Goal: Check status: Check status

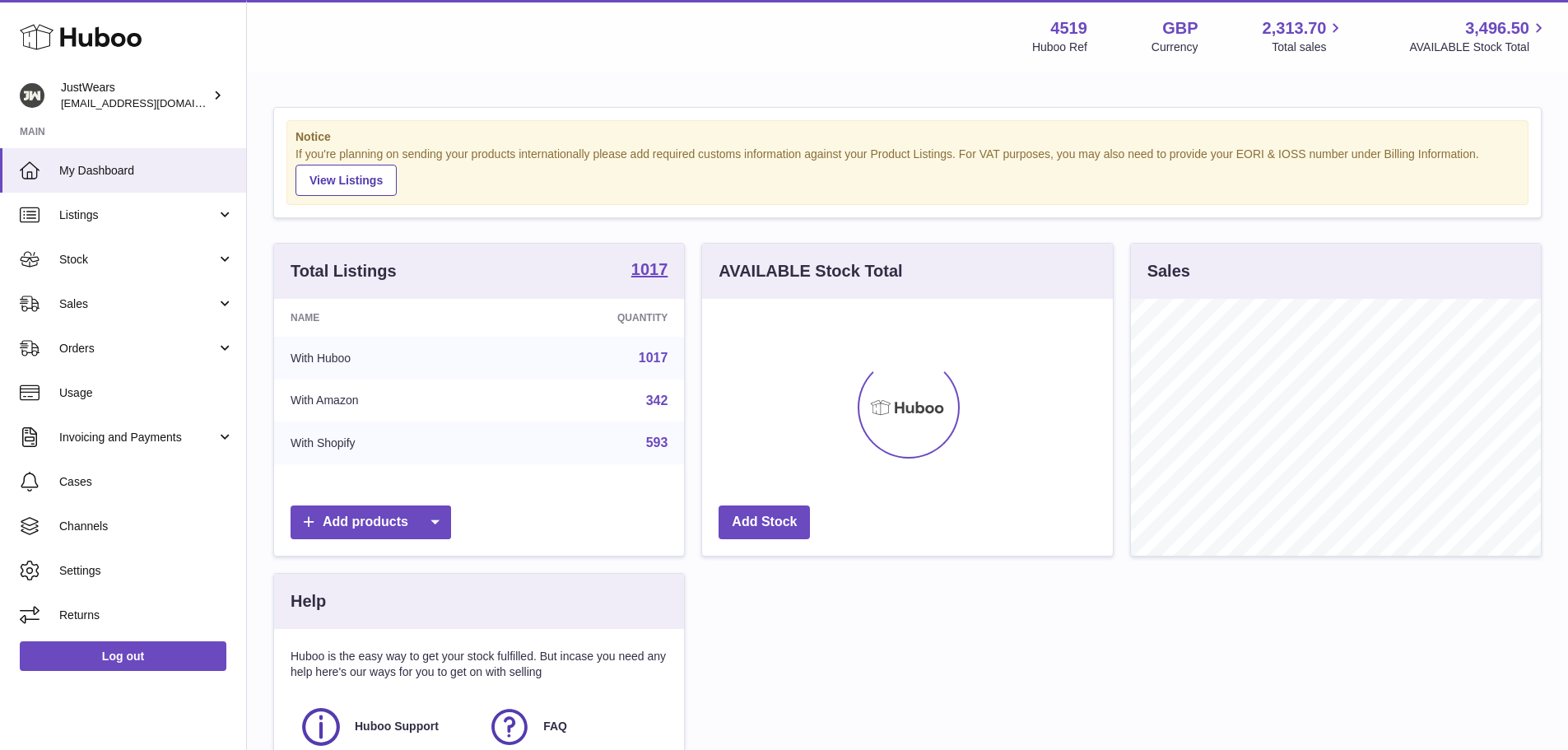
scroll to position [256, 410]
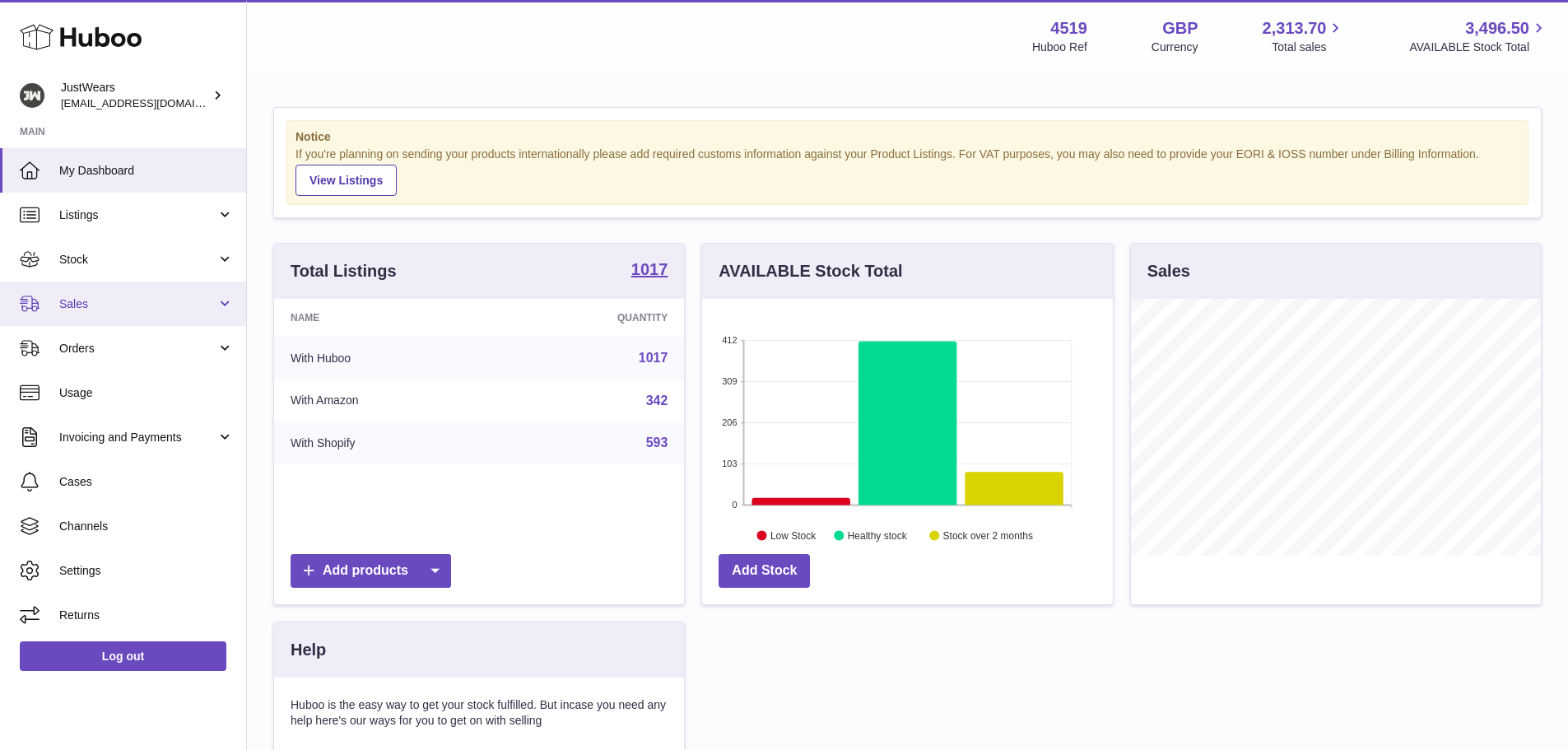
click at [103, 312] on link "Sales" at bounding box center [122, 303] width 246 height 44
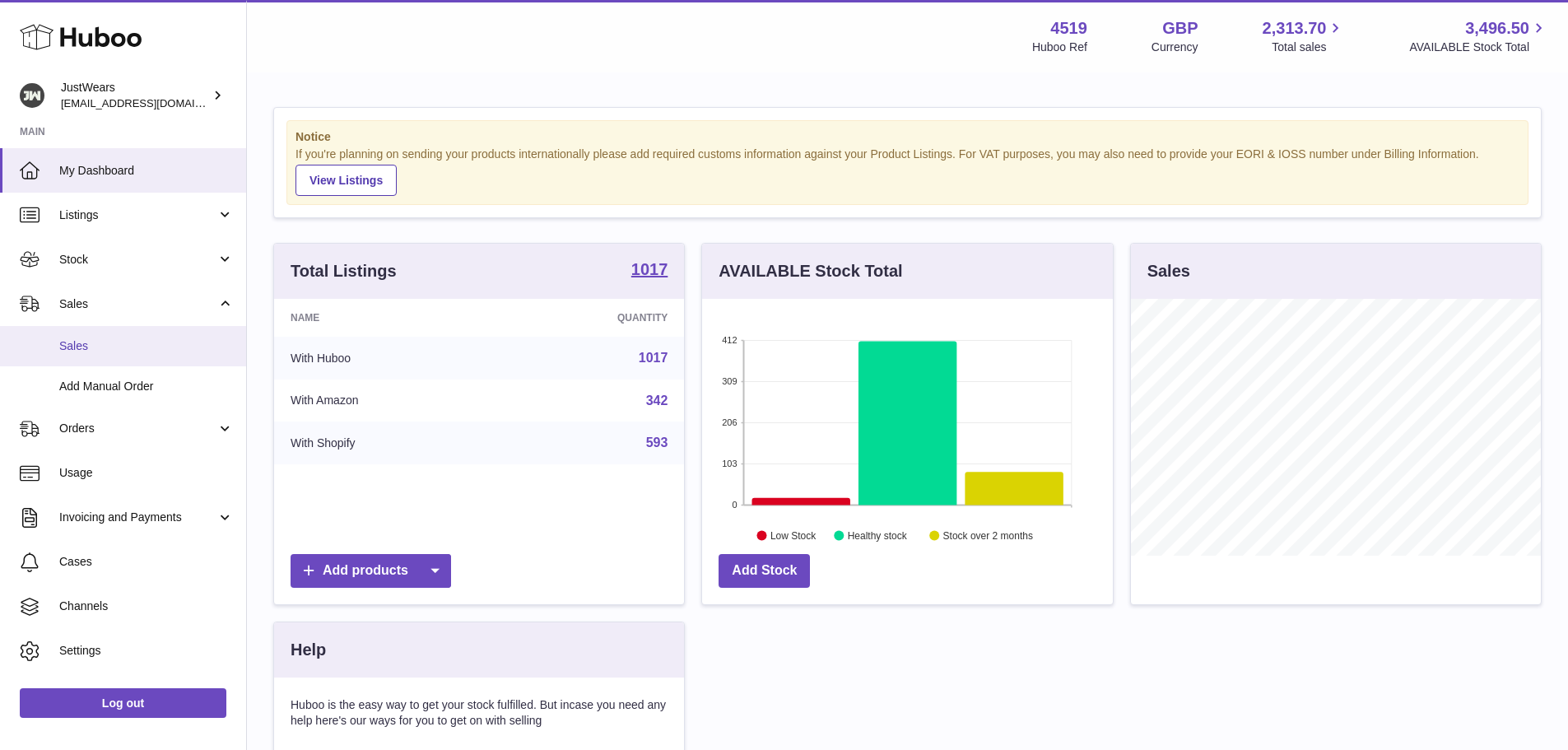
click at [98, 339] on span "Sales" at bounding box center [146, 346] width 174 height 15
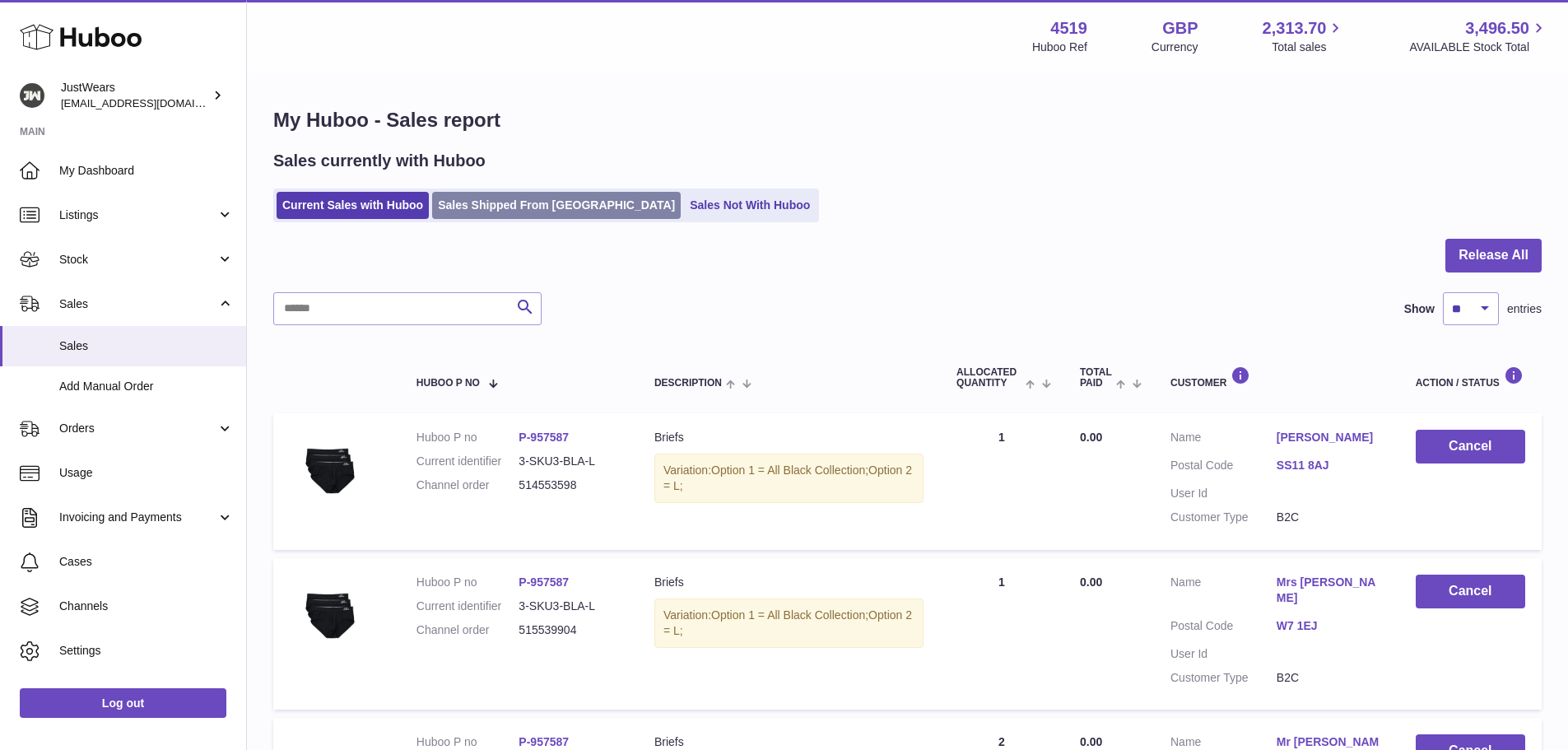
click at [549, 205] on link "Sales Shipped From Huboo" at bounding box center [557, 205] width 249 height 27
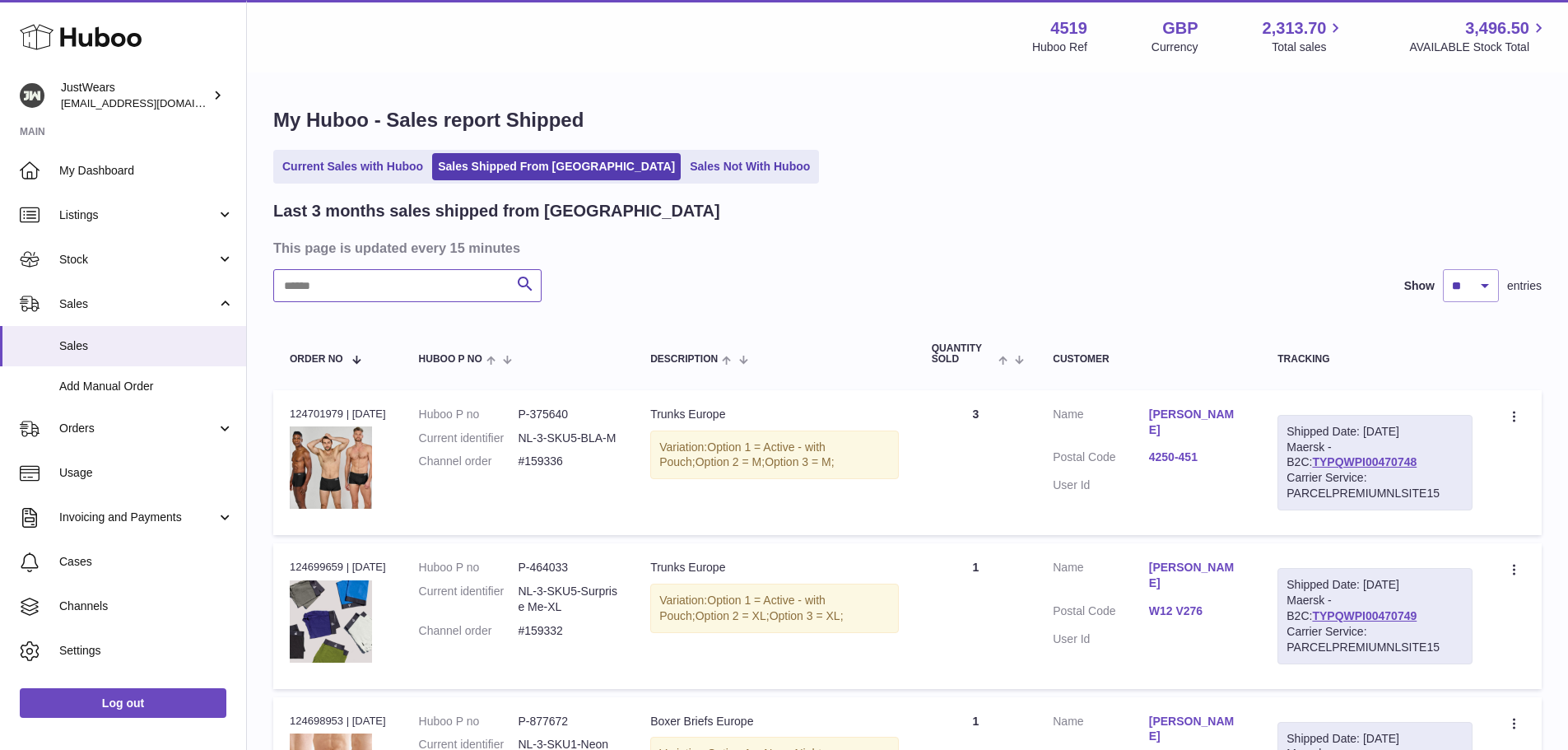
click at [404, 289] on input "text" at bounding box center [408, 285] width 268 height 33
type input "*"
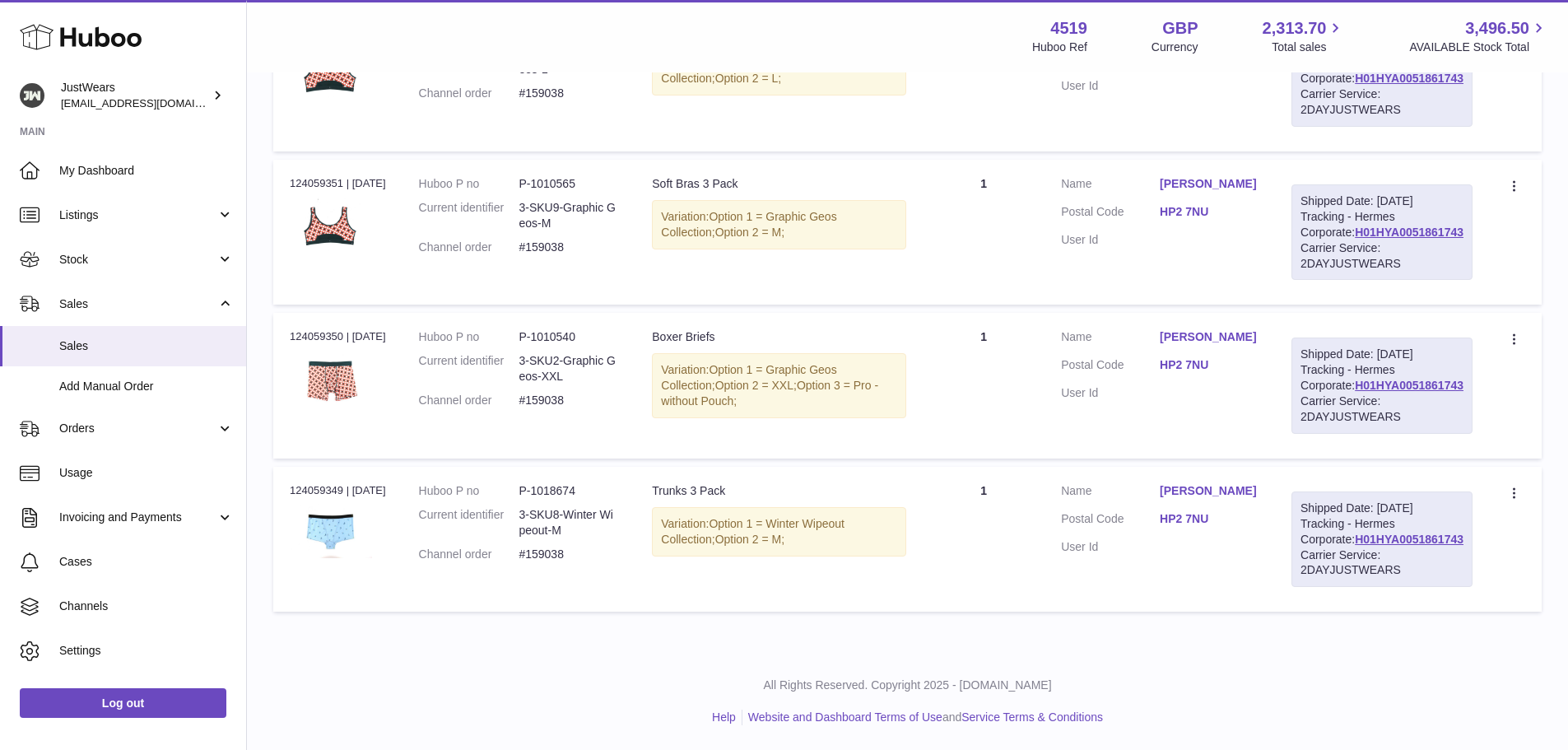
scroll to position [877, 0]
type input "*******"
click at [329, 483] on div "Order no 124059349 | 3rd Sep" at bounding box center [338, 490] width 97 height 14
copy div "124059349"
